Goal: Task Accomplishment & Management: Complete application form

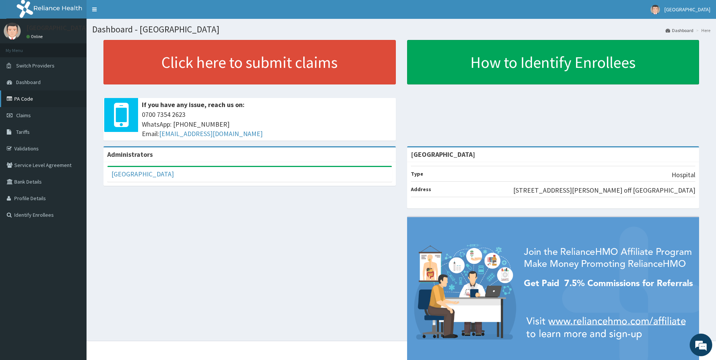
click at [28, 99] on link "PA Code" at bounding box center [43, 98] width 87 height 17
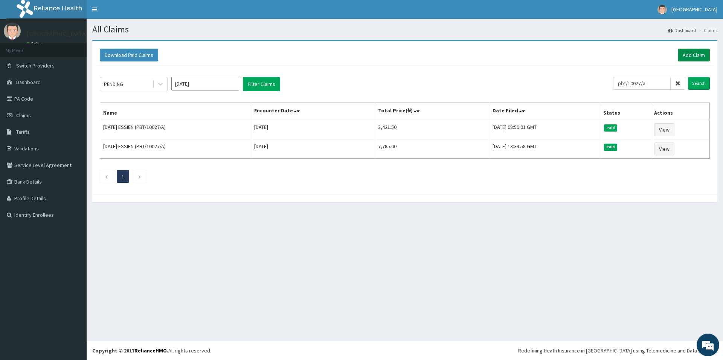
click at [694, 52] on link "Add Claim" at bounding box center [694, 55] width 32 height 13
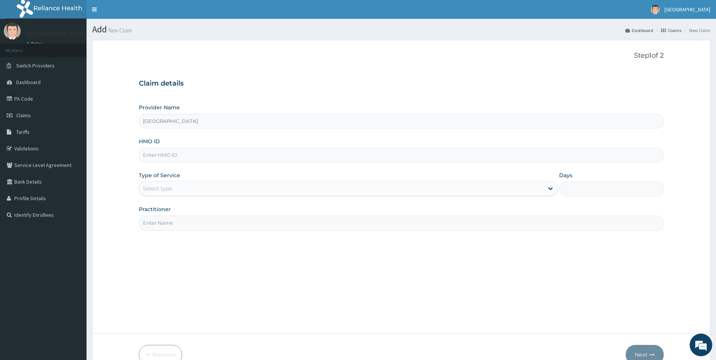
click at [155, 160] on input "HMO ID" at bounding box center [401, 155] width 525 height 15
click at [144, 154] on input "HMO ID" at bounding box center [401, 155] width 525 height 15
paste input "PBT/10027/A"
type input "PBT/10027/A"
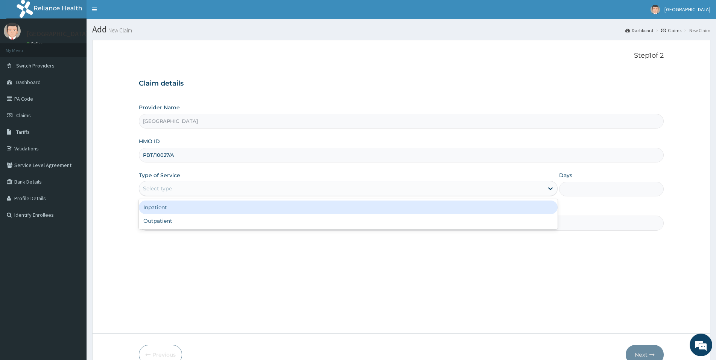
click at [163, 188] on div "Select type" at bounding box center [157, 188] width 29 height 8
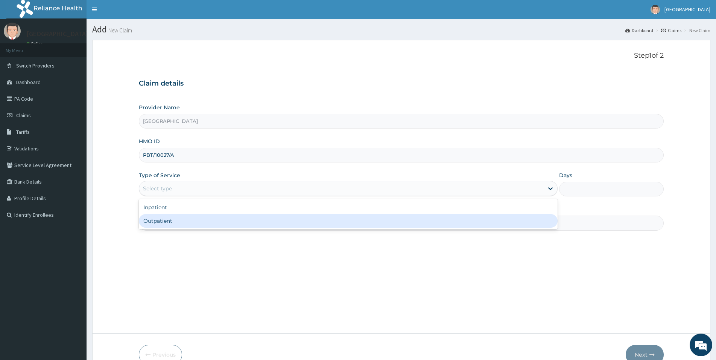
click at [160, 224] on div "Outpatient" at bounding box center [348, 221] width 419 height 14
type input "1"
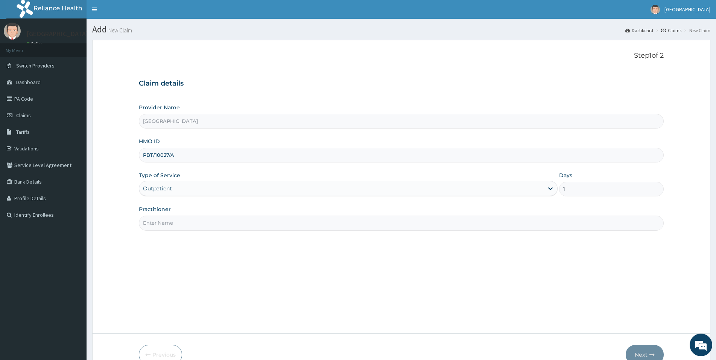
click at [172, 224] on input "Practitioner" at bounding box center [401, 222] width 525 height 15
click at [174, 220] on input "Practitioner" at bounding box center [401, 222] width 525 height 15
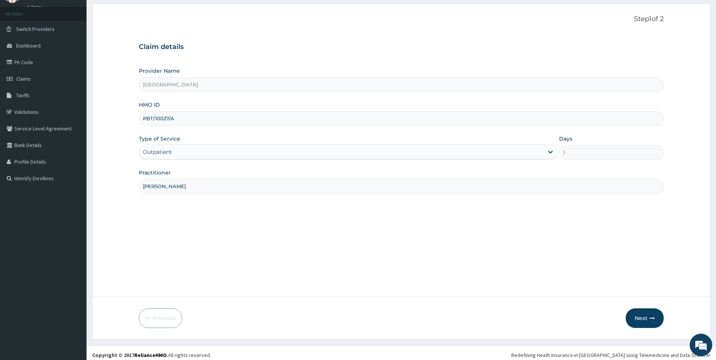
scroll to position [41, 0]
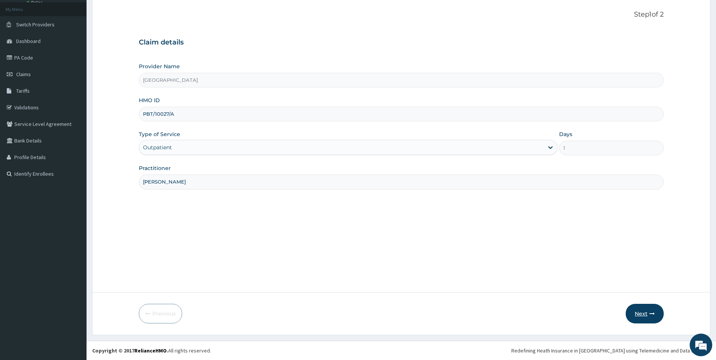
type input "DR NEWTON"
click at [641, 309] on button "Next" at bounding box center [645, 313] width 38 height 20
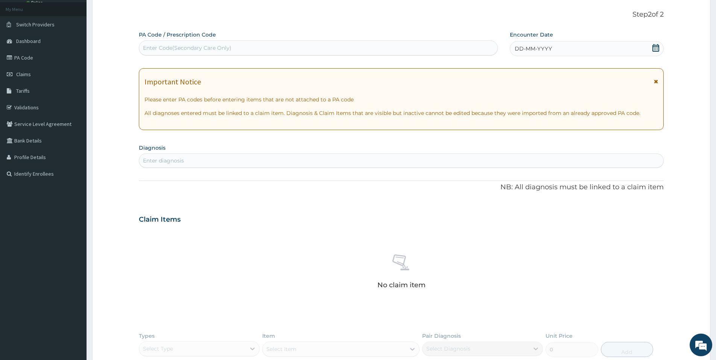
click at [185, 46] on div "Enter Code(Secondary Care Only)" at bounding box center [187, 48] width 88 height 8
type input "PA/BDEE23"
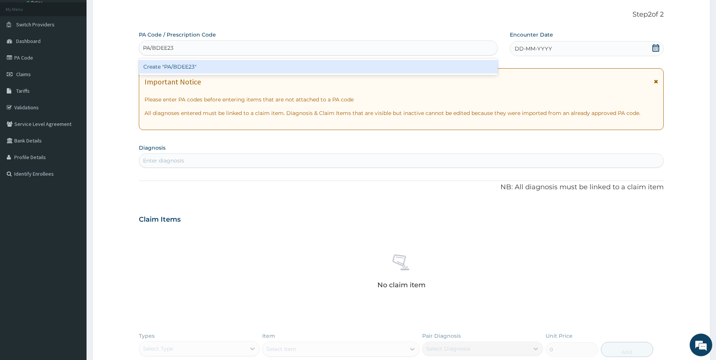
click at [258, 67] on div "Create "PA/BDEE23"" at bounding box center [318, 67] width 359 height 14
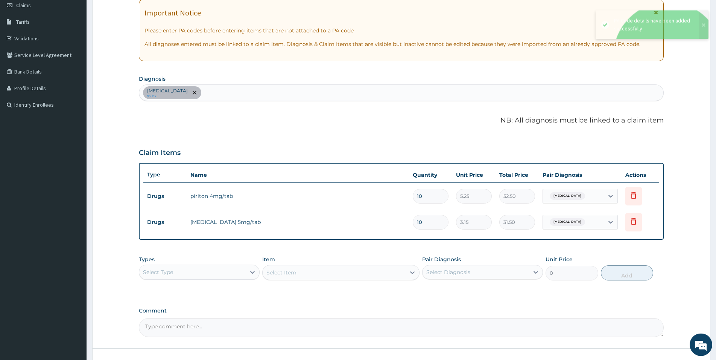
scroll to position [118, 0]
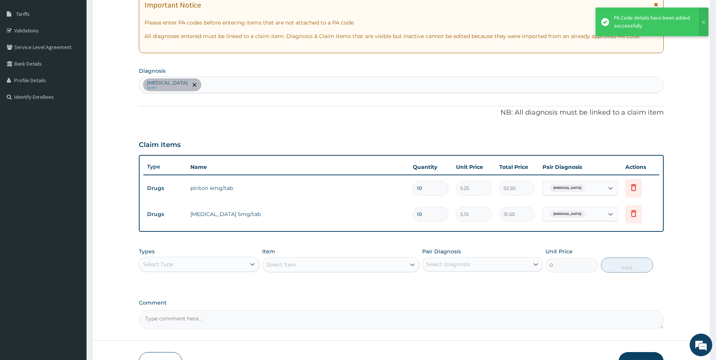
click at [206, 81] on div "Winter itch query" at bounding box center [401, 85] width 524 height 16
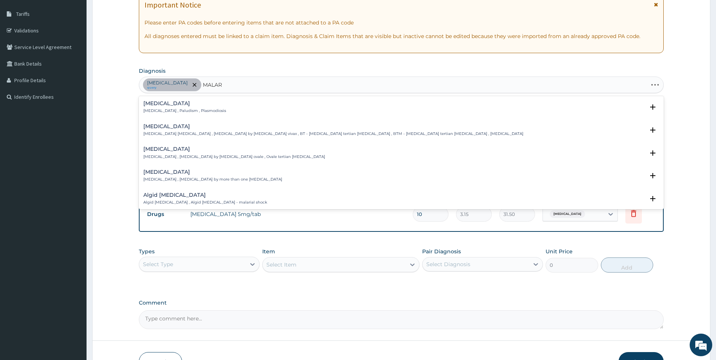
type input "MALARI"
click at [152, 104] on h4 "Malaria" at bounding box center [184, 104] width 83 height 6
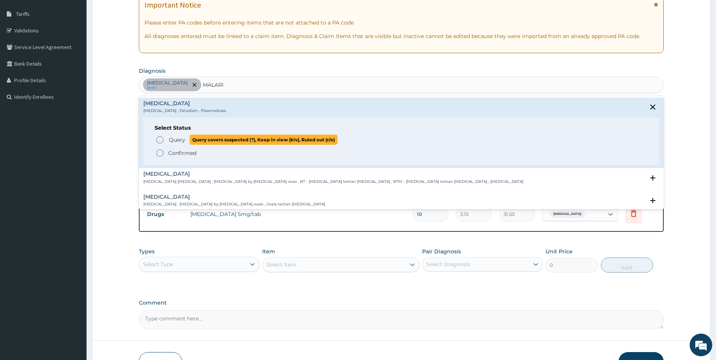
click at [160, 139] on icon "status option query" at bounding box center [159, 139] width 9 height 9
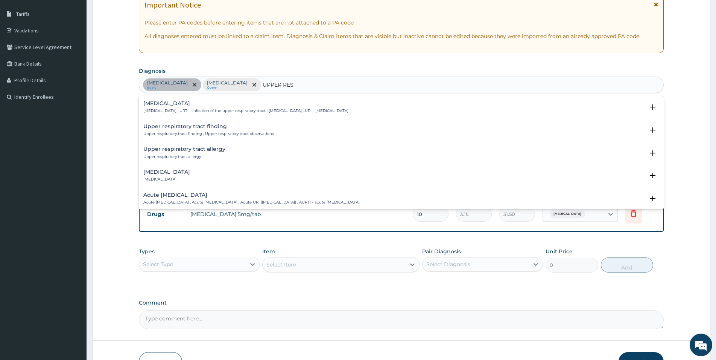
type input "UPPER RESP"
drag, startPoint x: 199, startPoint y: 105, endPoint x: 272, endPoint y: 97, distance: 73.4
click at [199, 105] on h4 "Upper respiratory infection" at bounding box center [245, 104] width 205 height 6
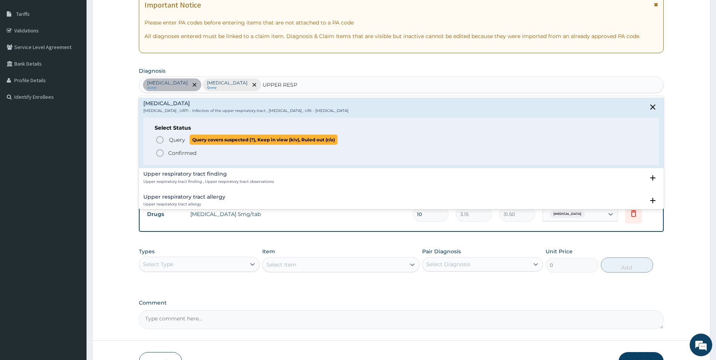
click at [172, 139] on span "Query" at bounding box center [177, 140] width 16 height 8
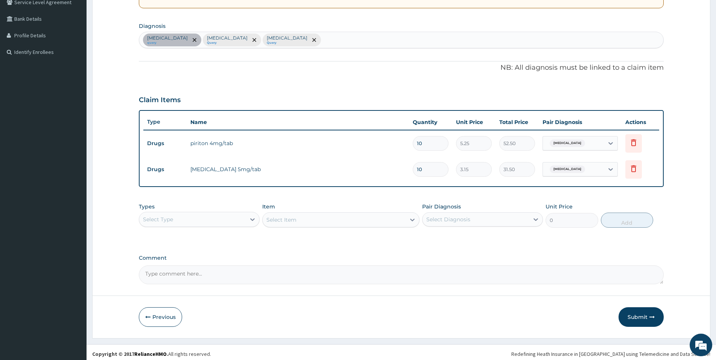
scroll to position [166, 0]
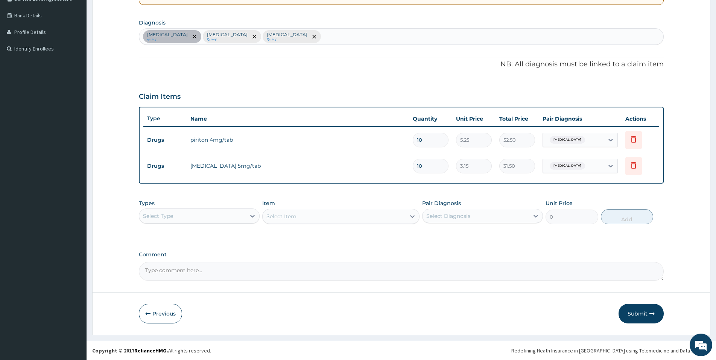
click at [201, 217] on div "Select Type" at bounding box center [192, 216] width 107 height 12
click at [165, 259] on div "Procedures" at bounding box center [199, 262] width 121 height 14
click at [299, 211] on div "Select Item" at bounding box center [334, 216] width 143 height 12
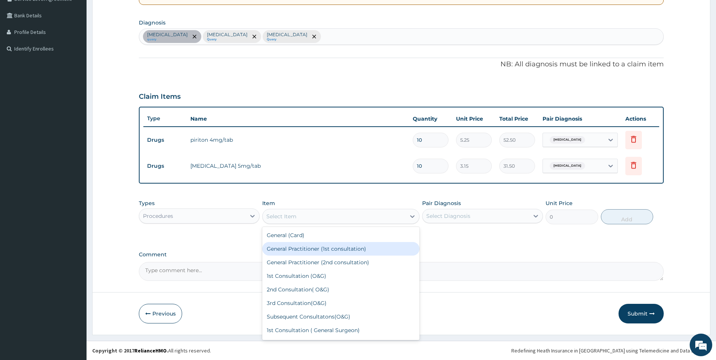
click at [275, 250] on div "General Practitioner (1st consultation)" at bounding box center [340, 249] width 157 height 14
type input "1500"
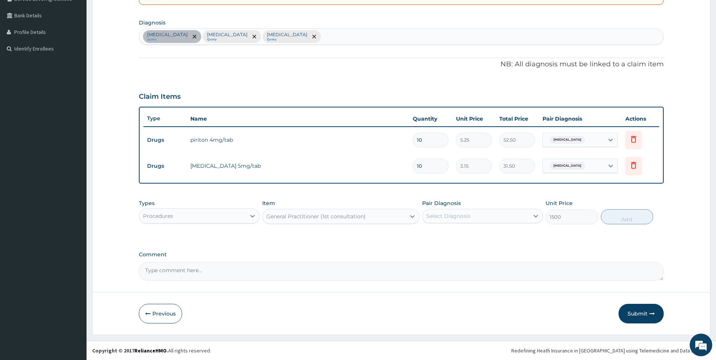
click at [443, 216] on div "Select Diagnosis" at bounding box center [449, 216] width 44 height 8
click at [434, 235] on div "Winter itch" at bounding box center [482, 234] width 121 height 15
checkbox input "true"
click at [634, 218] on button "Add" at bounding box center [627, 216] width 52 height 15
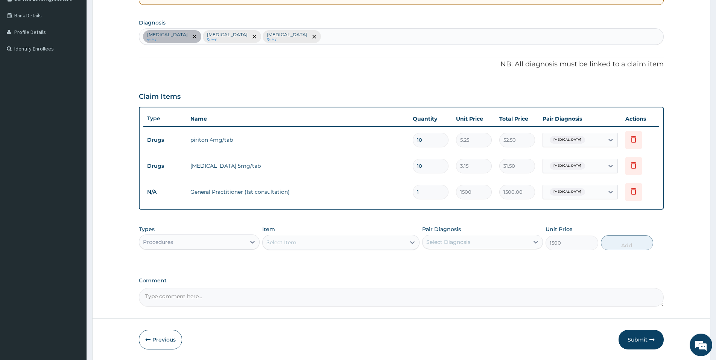
type input "0"
click at [180, 241] on div "Procedures" at bounding box center [192, 242] width 107 height 12
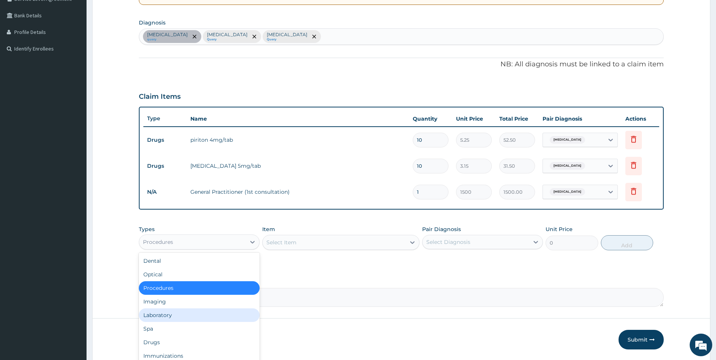
click at [168, 314] on div "Laboratory" at bounding box center [199, 315] width 121 height 14
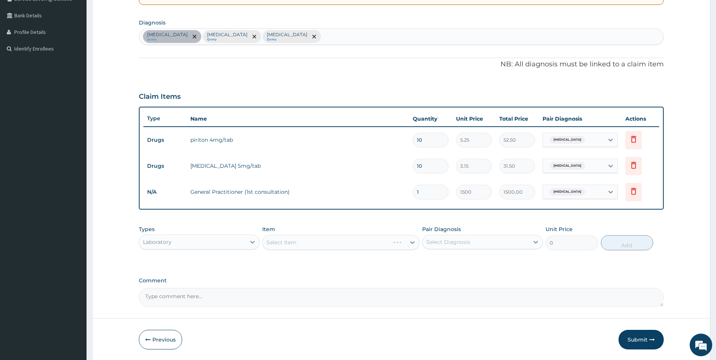
scroll to position [192, 0]
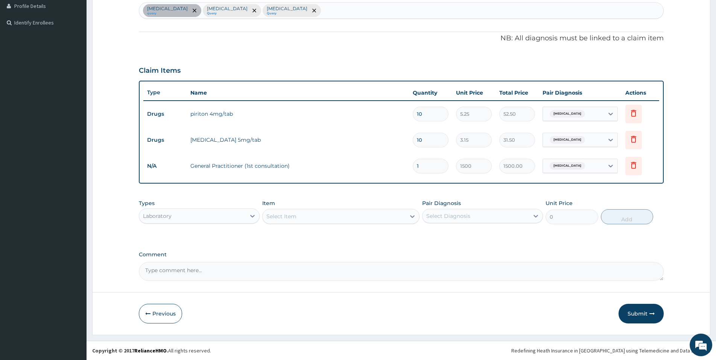
click at [289, 215] on div "Select Item" at bounding box center [282, 216] width 30 height 8
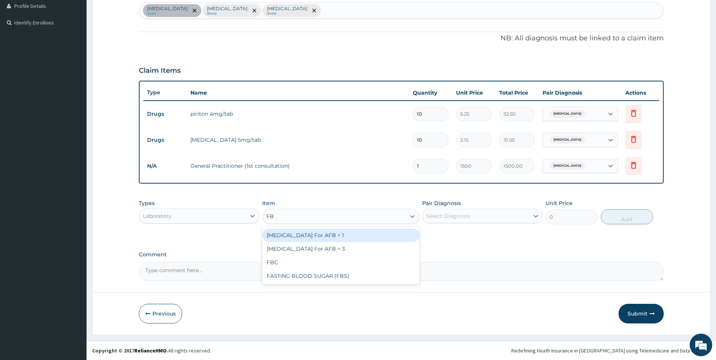
type input "FBC"
click at [297, 236] on div "FBC" at bounding box center [340, 235] width 157 height 14
type input "1600"
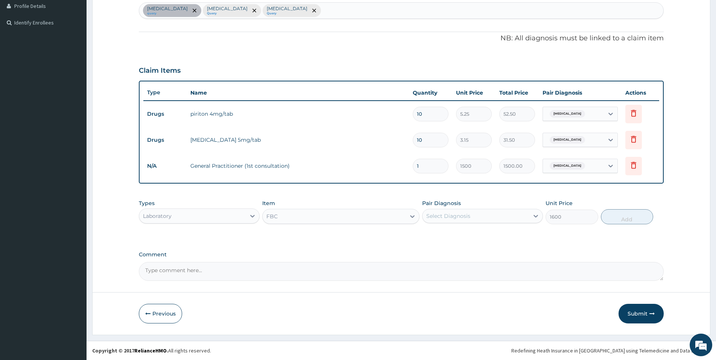
click at [473, 215] on div "Select Diagnosis" at bounding box center [476, 216] width 107 height 12
click at [440, 266] on label "Upper respiratory infection" at bounding box center [458, 265] width 47 height 8
checkbox input "true"
click at [632, 218] on button "Add" at bounding box center [627, 216] width 52 height 15
type input "0"
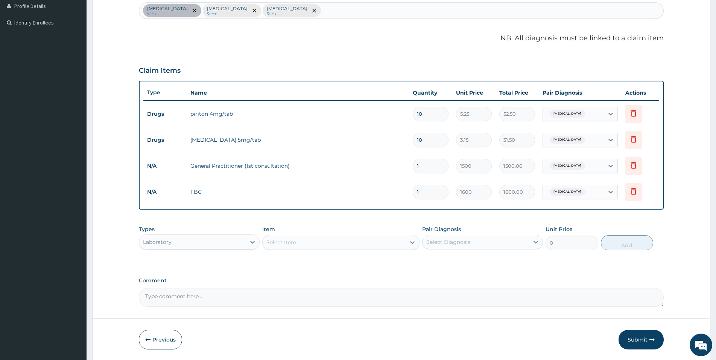
click at [293, 242] on div "Select Item" at bounding box center [282, 242] width 30 height 8
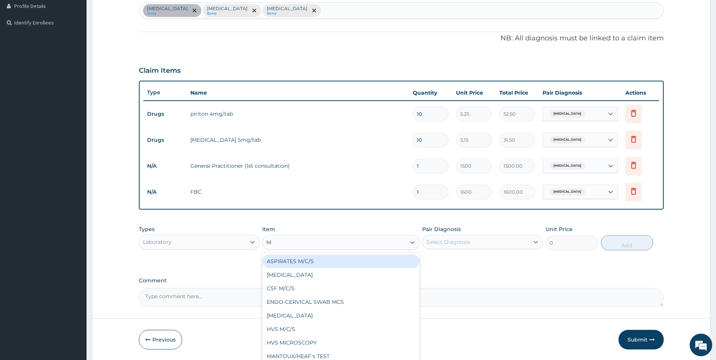
type input "MP"
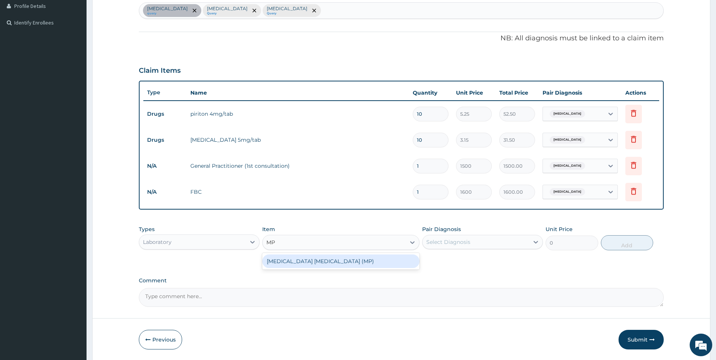
click at [302, 262] on div "MALARIA PARASITE (MP)" at bounding box center [340, 261] width 157 height 14
type input "560"
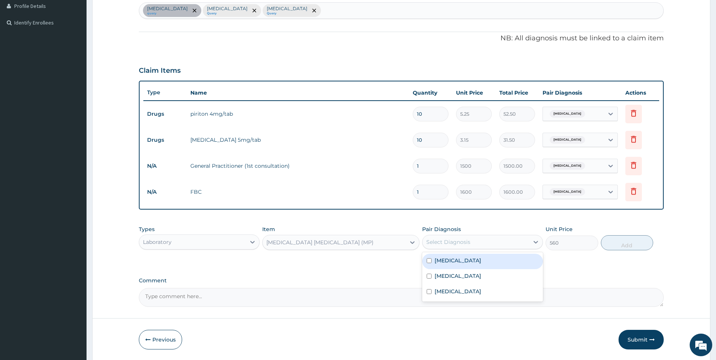
click at [466, 241] on div "Select Diagnosis" at bounding box center [449, 242] width 44 height 8
click at [441, 276] on label "Malaria" at bounding box center [458, 276] width 47 height 8
checkbox input "true"
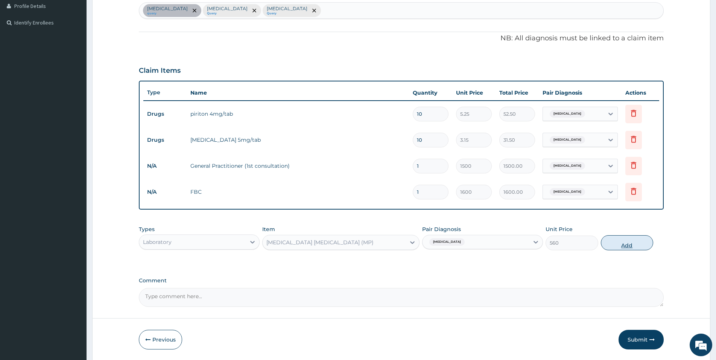
click at [627, 244] on button "Add" at bounding box center [627, 242] width 52 height 15
type input "0"
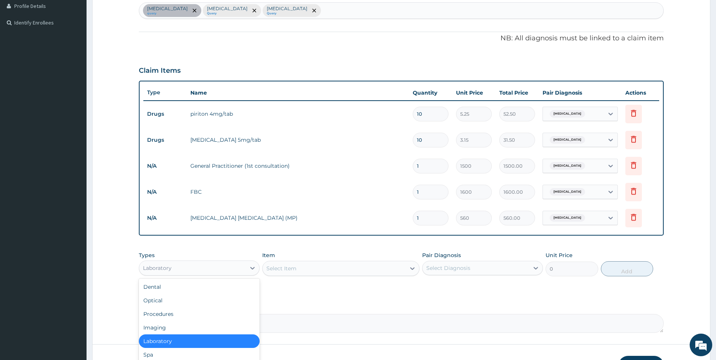
click at [174, 267] on div "Laboratory" at bounding box center [192, 268] width 107 height 12
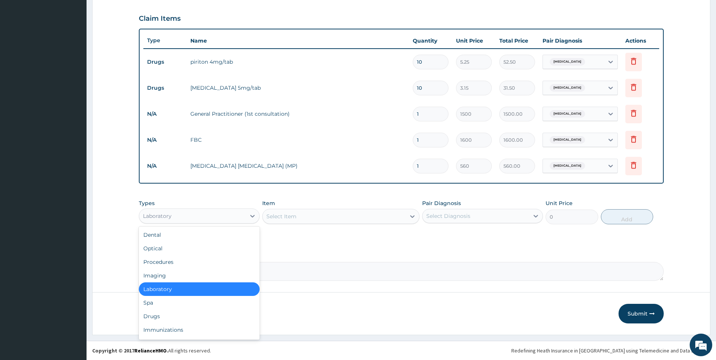
scroll to position [26, 0]
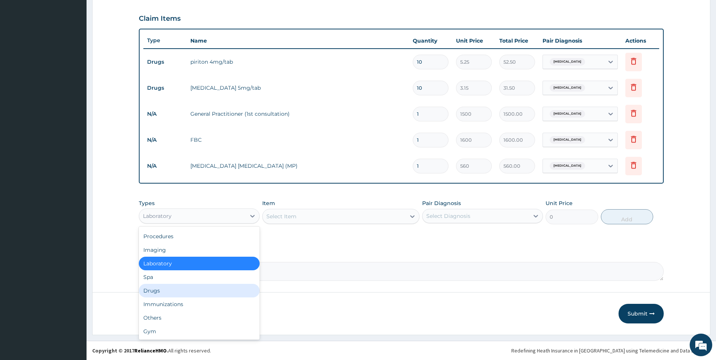
click at [151, 289] on div "Drugs" at bounding box center [199, 290] width 121 height 14
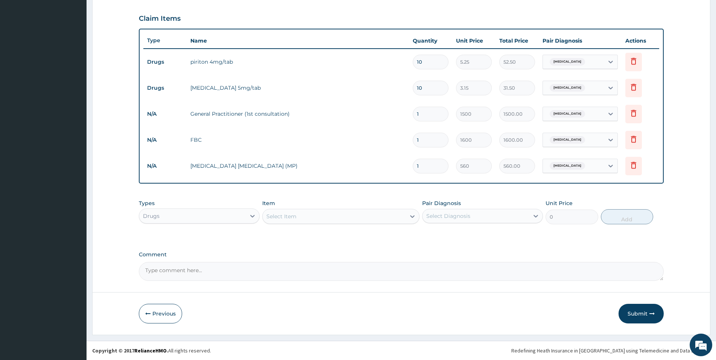
click at [296, 219] on div "Select Item" at bounding box center [282, 216] width 30 height 8
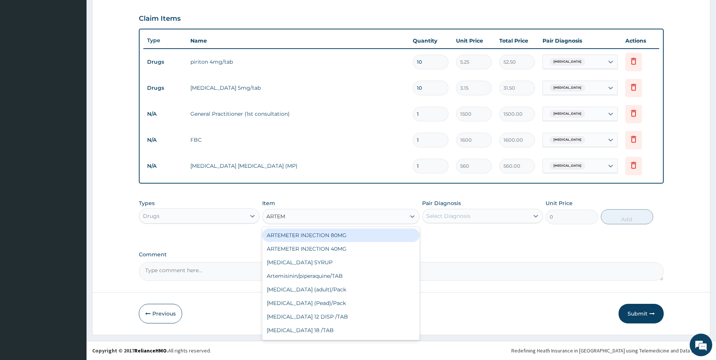
type input "ARTEME"
click at [306, 236] on div "ARTEMETER INJECTION 80MG" at bounding box center [340, 235] width 157 height 14
type input "350"
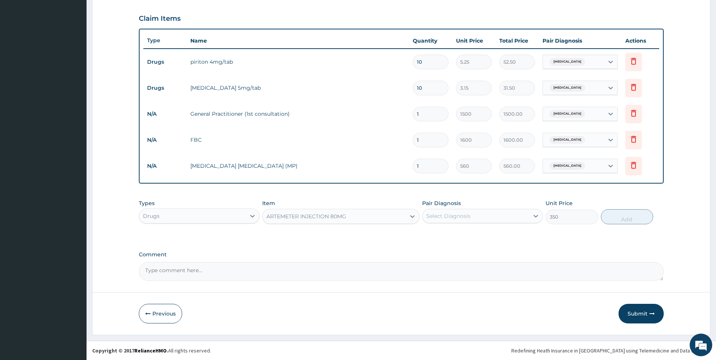
click at [440, 216] on div "Select Diagnosis" at bounding box center [449, 216] width 44 height 8
drag, startPoint x: 433, startPoint y: 248, endPoint x: 488, endPoint y: 240, distance: 55.5
click at [433, 248] on div "Malaria" at bounding box center [482, 250] width 121 height 15
checkbox input "true"
click at [623, 215] on button "Add" at bounding box center [627, 216] width 52 height 15
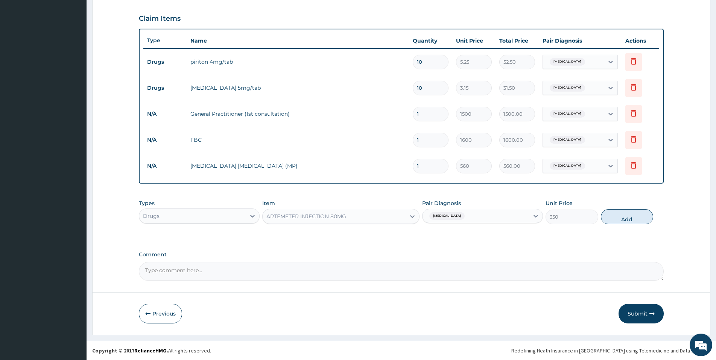
type input "0"
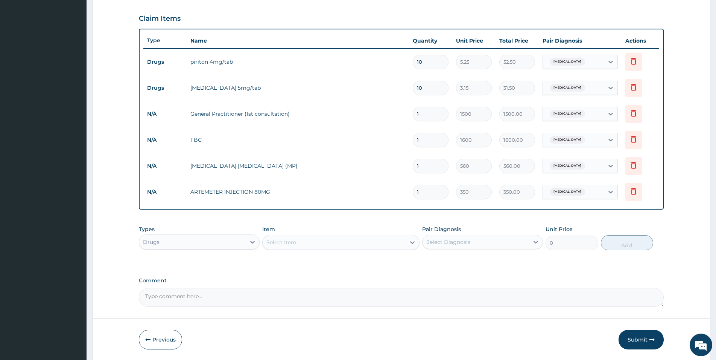
drag, startPoint x: 424, startPoint y: 189, endPoint x: 414, endPoint y: 191, distance: 10.0
click at [414, 191] on input "1" at bounding box center [431, 191] width 36 height 15
type input "8"
type input "2800.00"
type input "0.00"
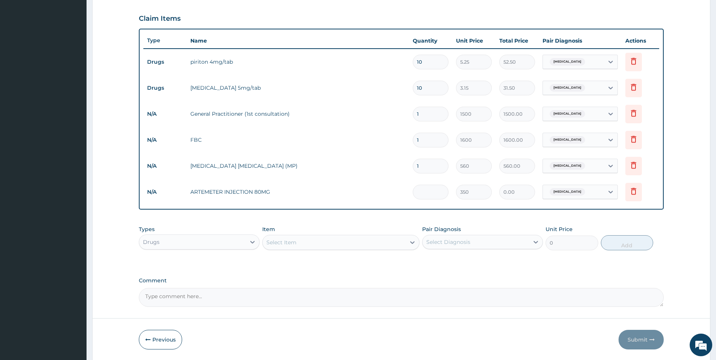
type input "6"
type input "2100.00"
type input "6"
click at [314, 243] on div "Select Item" at bounding box center [334, 242] width 143 height 12
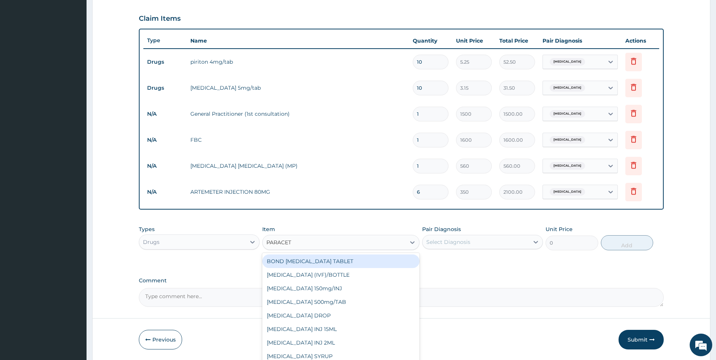
type input "PARACETA"
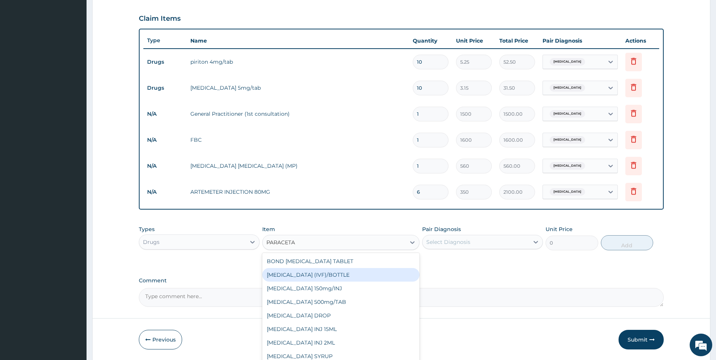
scroll to position [12, 0]
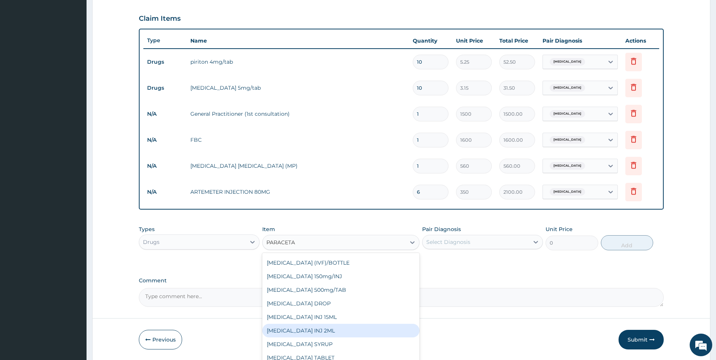
click at [323, 329] on div "PARACETAMOL INJ 2ML" at bounding box center [340, 330] width 157 height 14
type input "210"
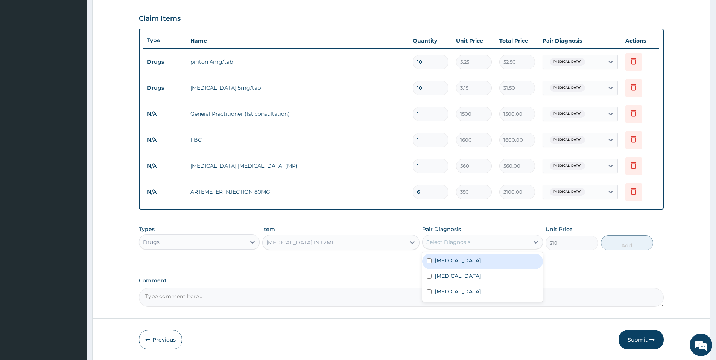
click at [448, 241] on div "Select Diagnosis" at bounding box center [449, 242] width 44 height 8
click at [437, 275] on label "Malaria" at bounding box center [458, 276] width 47 height 8
checkbox input "true"
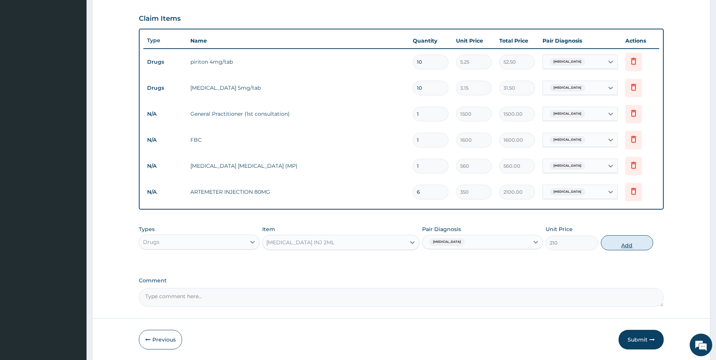
click at [634, 243] on button "Add" at bounding box center [627, 242] width 52 height 15
type input "0"
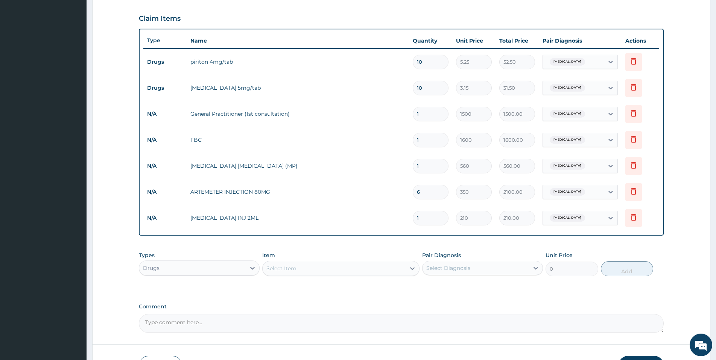
type input "12"
type input "2520.00"
click at [418, 218] on input "12" at bounding box center [431, 217] width 36 height 15
type input "2"
type input "420.00"
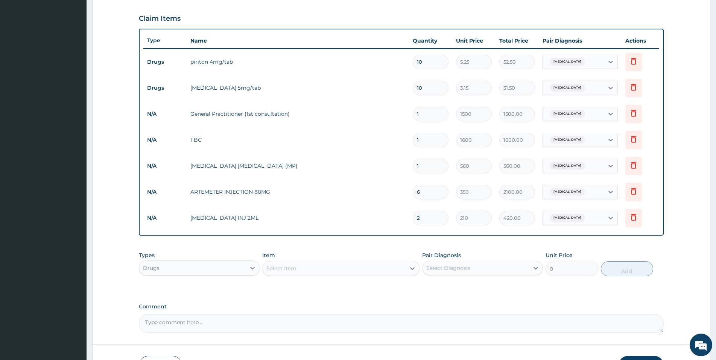
type input "2"
click at [342, 269] on div "Select Item" at bounding box center [334, 268] width 143 height 12
click at [391, 264] on div "Select Item" at bounding box center [334, 268] width 143 height 12
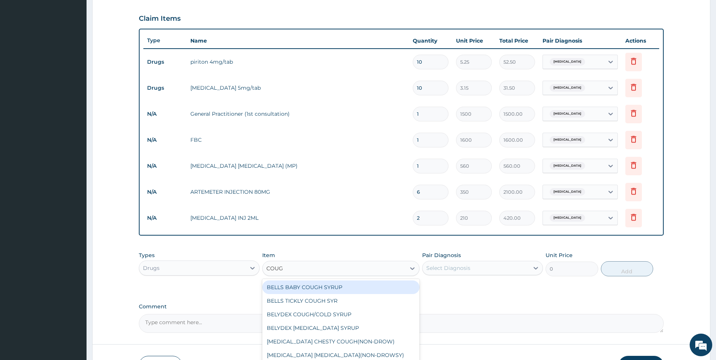
type input "COUGH"
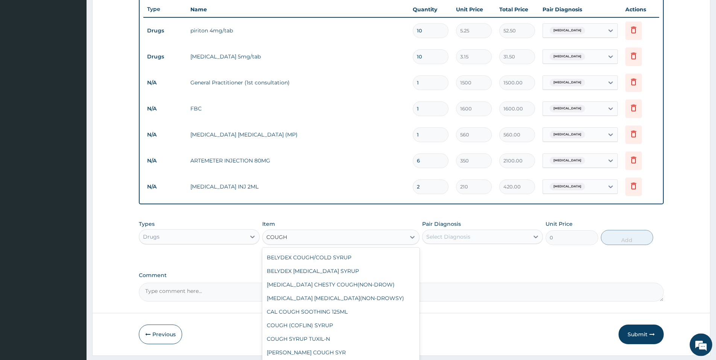
scroll to position [296, 0]
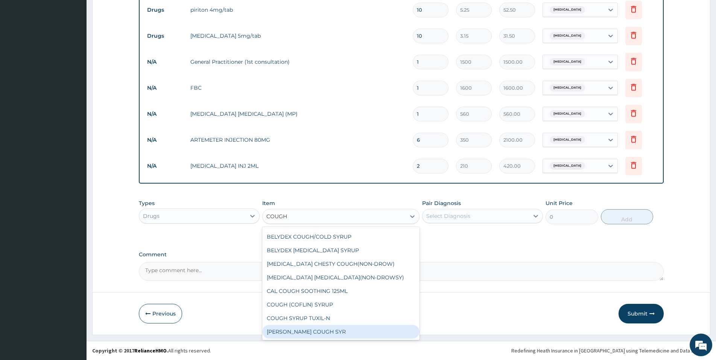
click at [347, 334] on div "D-KOFF COUGH SYR" at bounding box center [340, 331] width 157 height 14
type input "204.75"
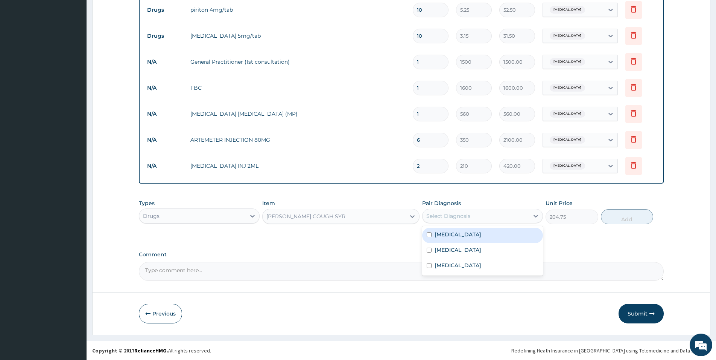
click at [440, 214] on div "Select Diagnosis" at bounding box center [449, 216] width 44 height 8
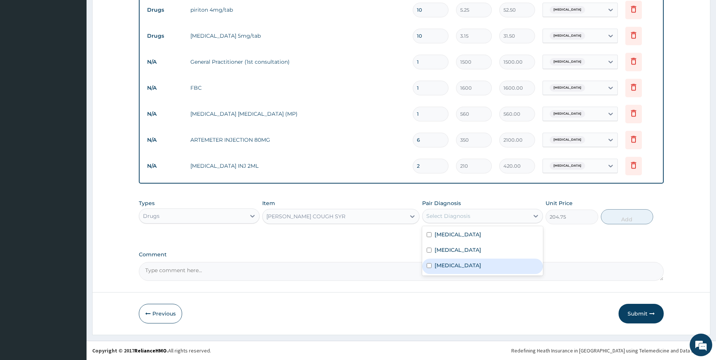
click at [456, 263] on label "Upper respiratory infection" at bounding box center [458, 265] width 47 height 8
checkbox input "true"
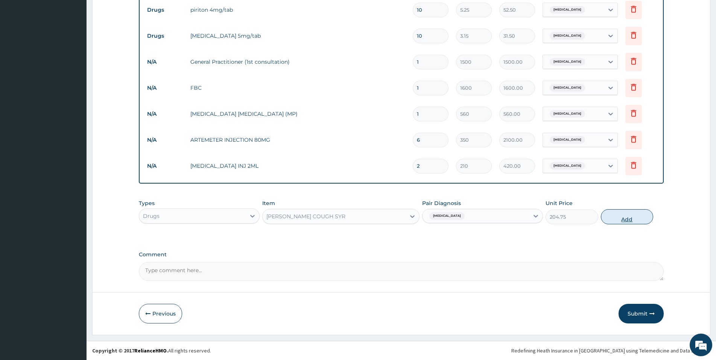
click at [633, 220] on button "Add" at bounding box center [627, 216] width 52 height 15
type input "0"
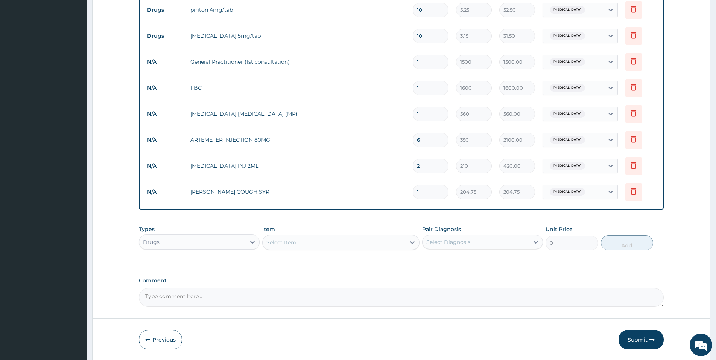
click at [304, 240] on div "Select Item" at bounding box center [334, 242] width 143 height 12
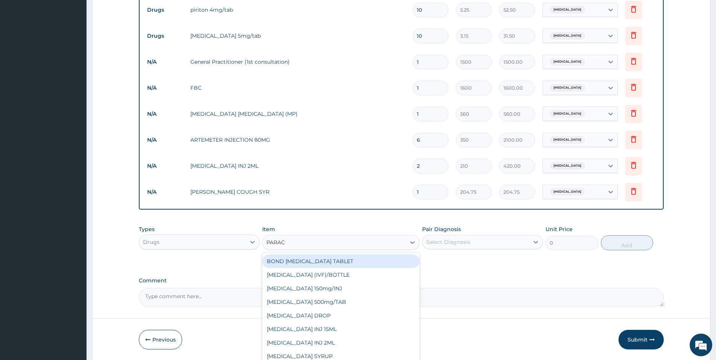
type input "PARACE"
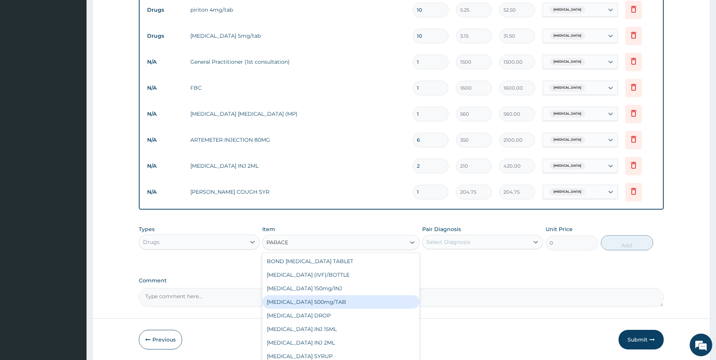
click at [313, 303] on div "PARACETAMOL 500mg/TAB" at bounding box center [340, 302] width 157 height 14
click at [313, 303] on textarea "Comment" at bounding box center [401, 297] width 525 height 19
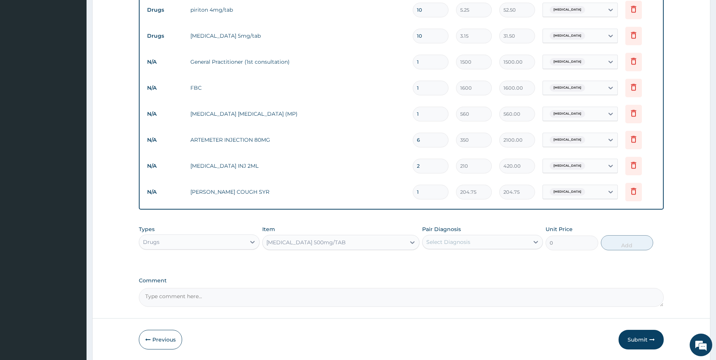
type input "5.25"
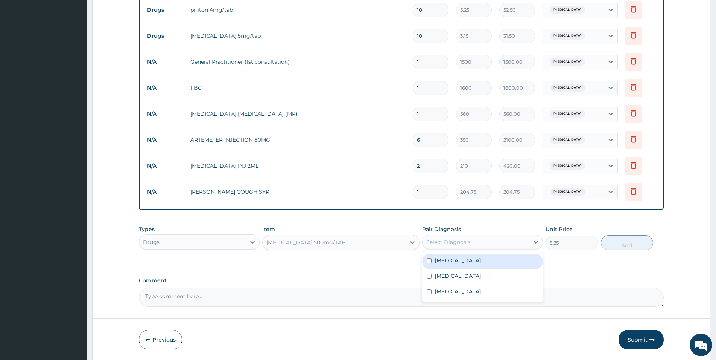
click at [436, 242] on div "Select Diagnosis" at bounding box center [449, 242] width 44 height 8
click at [448, 274] on label "Malaria" at bounding box center [458, 276] width 47 height 8
click at [437, 273] on label "Malaria" at bounding box center [458, 276] width 47 height 8
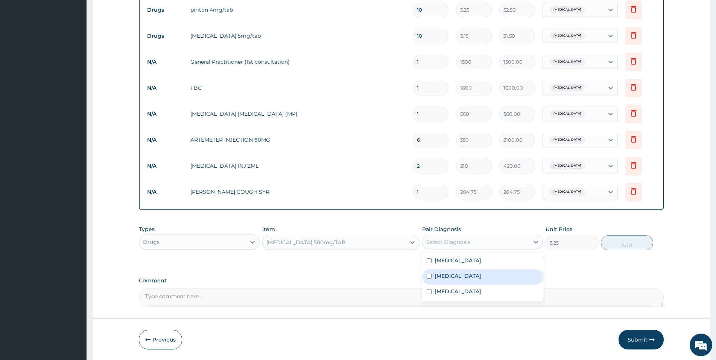
click at [428, 274] on input "checkbox" at bounding box center [429, 275] width 5 height 5
checkbox input "true"
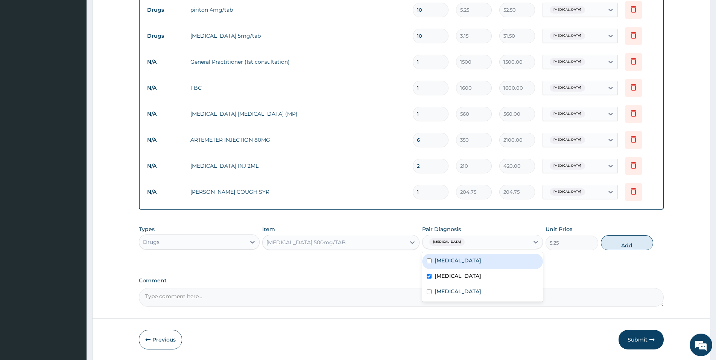
click at [629, 241] on button "Add" at bounding box center [627, 242] width 52 height 15
click at [629, 241] on div "PA Code / Prescription Code PA/BDEE23 Encounter Date 14-08-2025 Important Notic…" at bounding box center [401, 41] width 525 height 530
type input "0"
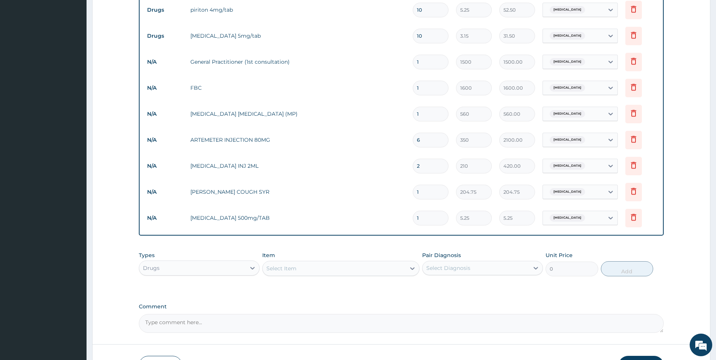
drag, startPoint x: 432, startPoint y: 221, endPoint x: 407, endPoint y: 224, distance: 25.0
click at [413, 224] on input "1" at bounding box center [431, 217] width 36 height 15
type input "3"
type input "15.75"
type input "30"
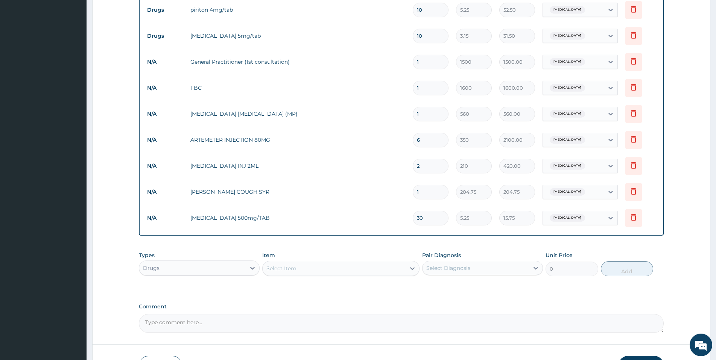
type input "157.50"
type input "30"
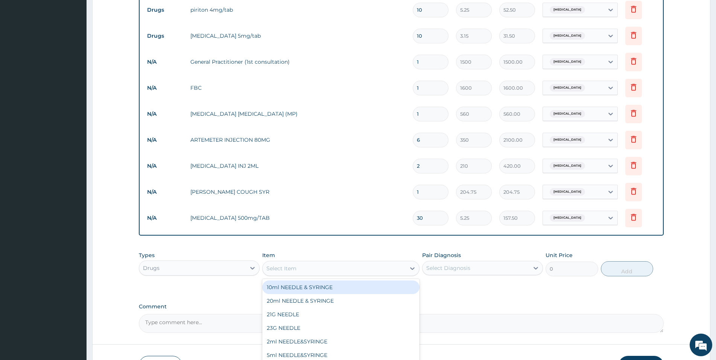
click at [389, 273] on div "Select Item" at bounding box center [334, 268] width 143 height 12
type input "CAMOQ"
click at [384, 287] on div "CAMOQUIN PLUS TABLET X 6 ADULT" at bounding box center [340, 287] width 157 height 14
type input "63"
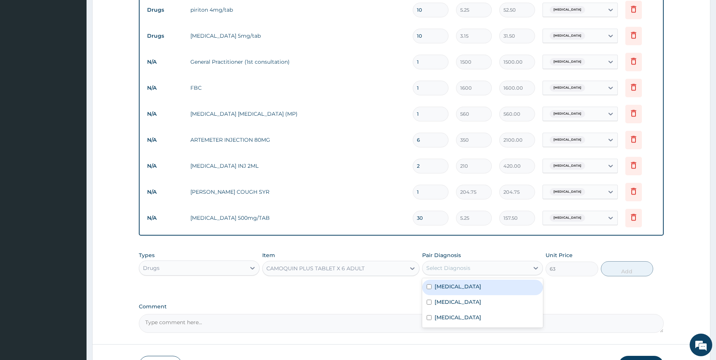
click at [440, 265] on div "Select Diagnosis" at bounding box center [449, 268] width 44 height 8
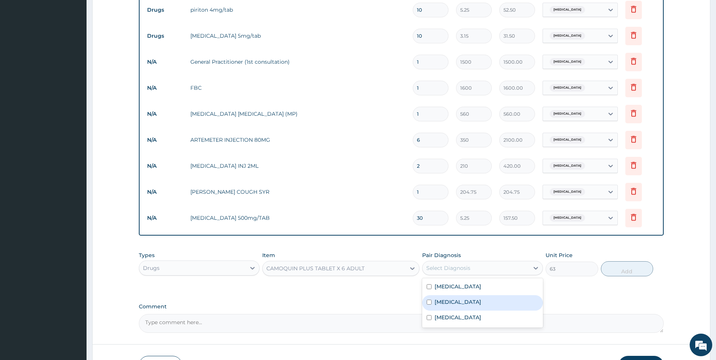
click at [446, 303] on label "Malaria" at bounding box center [458, 302] width 47 height 8
checkbox input "true"
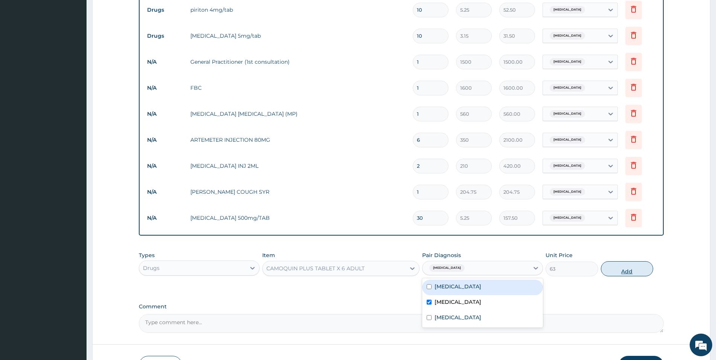
click at [614, 271] on button "Add" at bounding box center [627, 268] width 52 height 15
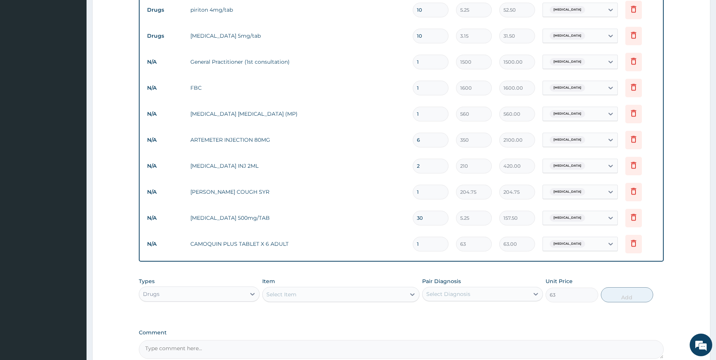
type input "0"
drag, startPoint x: 419, startPoint y: 243, endPoint x: 404, endPoint y: 244, distance: 14.8
click at [414, 247] on input "1" at bounding box center [431, 243] width 36 height 15
type input "6"
type input "378.00"
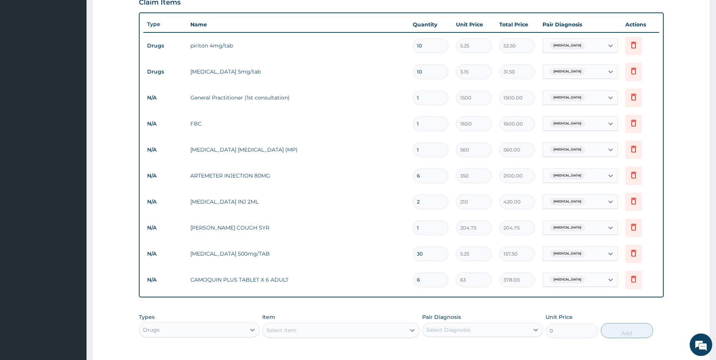
scroll to position [219, 0]
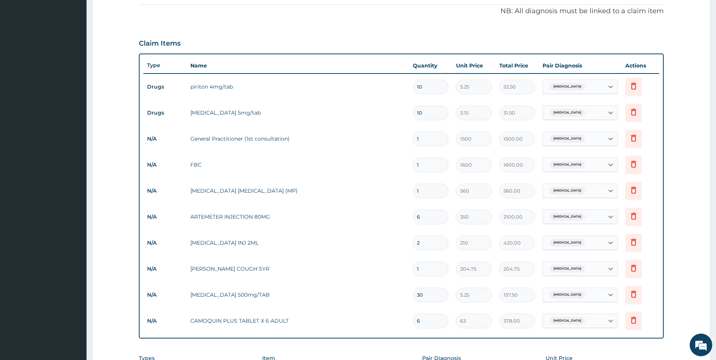
type input "6"
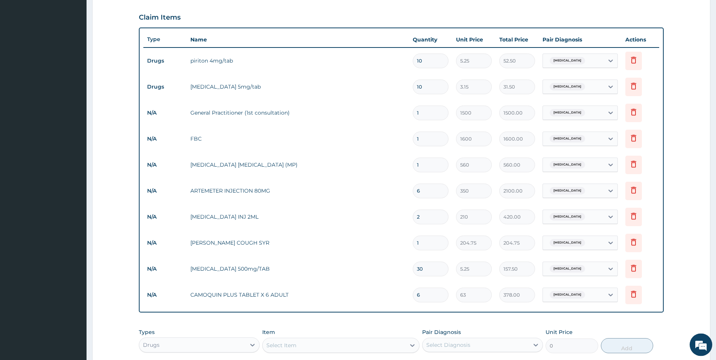
scroll to position [257, 0]
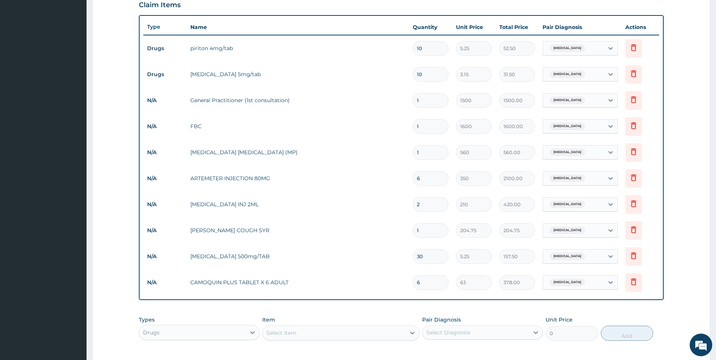
click at [367, 335] on div "Select Item" at bounding box center [334, 332] width 143 height 12
type input "FANSID"
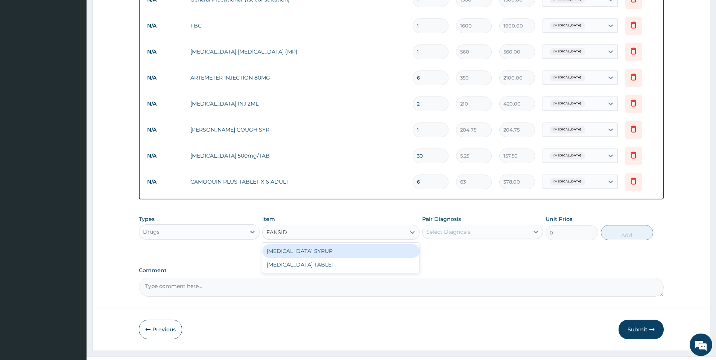
scroll to position [374, 0]
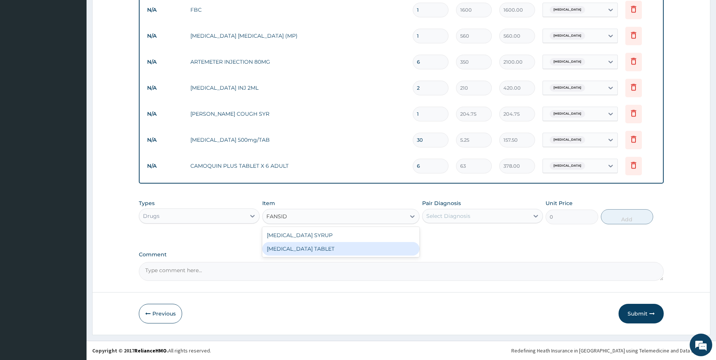
click at [295, 246] on div "FANSIDAR TABLET" at bounding box center [340, 249] width 157 height 14
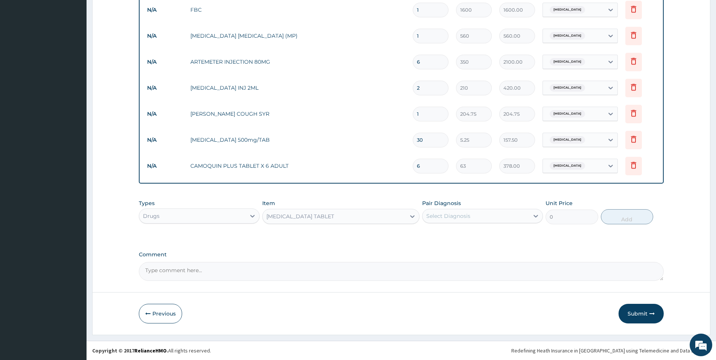
type input "31.5"
click at [636, 311] on button "Submit" at bounding box center [641, 313] width 45 height 20
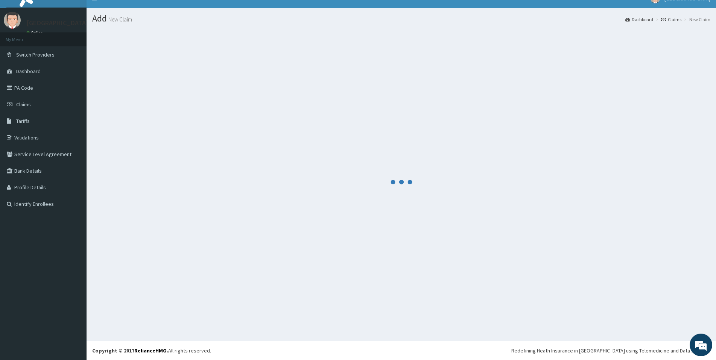
scroll to position [11, 0]
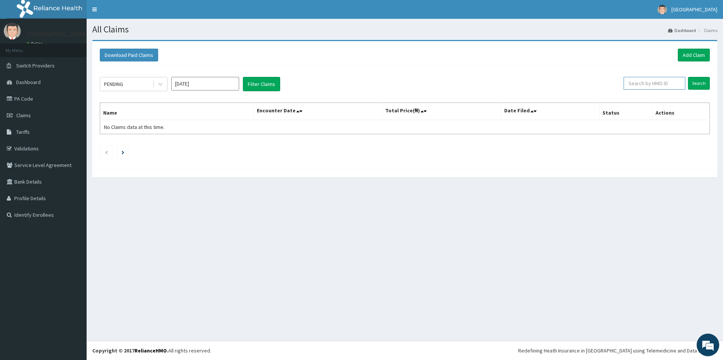
click at [666, 85] on input "text" at bounding box center [654, 83] width 62 height 13
type input "PES/10062/B"
click at [698, 81] on input "Search" at bounding box center [699, 83] width 22 height 13
